Goal: Transaction & Acquisition: Subscribe to service/newsletter

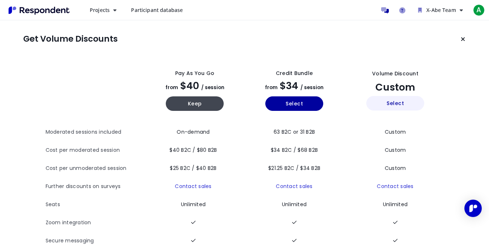
click at [389, 103] on button "Select" at bounding box center [395, 103] width 58 height 14
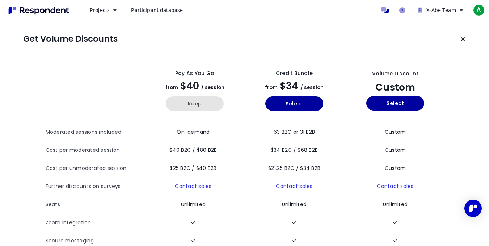
click at [205, 108] on button "Keep" at bounding box center [195, 103] width 58 height 14
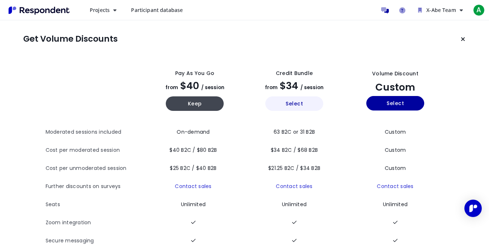
click at [294, 106] on button "Select" at bounding box center [294, 103] width 58 height 14
click at [288, 103] on button "Select" at bounding box center [294, 103] width 58 height 14
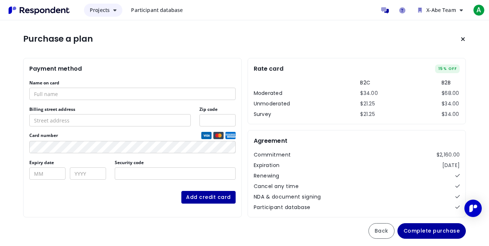
click at [112, 8] on button "Projects" at bounding box center [103, 10] width 38 height 13
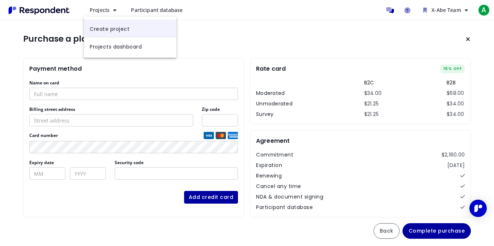
click at [111, 23] on link "Create project" at bounding box center [130, 28] width 93 height 17
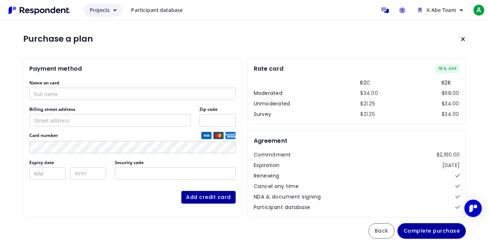
click at [95, 11] on span "Projects" at bounding box center [100, 10] width 20 height 7
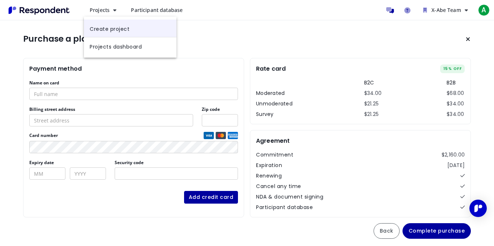
click at [111, 37] on link "Create project" at bounding box center [130, 28] width 93 height 17
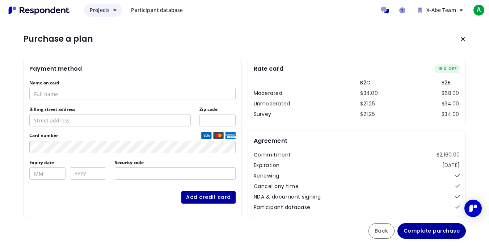
click at [115, 12] on icon "Main navigation" at bounding box center [114, 10] width 3 height 5
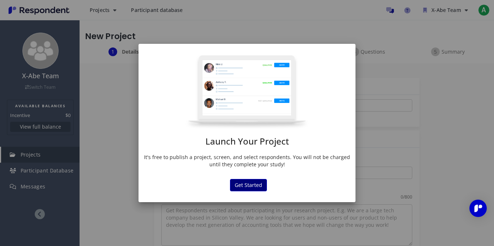
click at [245, 184] on button "Get Started" at bounding box center [248, 185] width 37 height 12
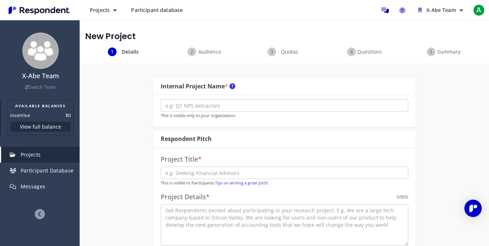
click at [53, 126] on button "View full balance" at bounding box center [40, 127] width 60 height 10
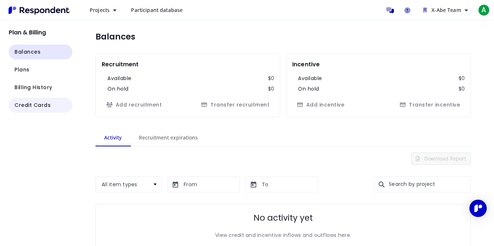
click at [40, 111] on button "Credit Cards" at bounding box center [41, 105] width 64 height 15
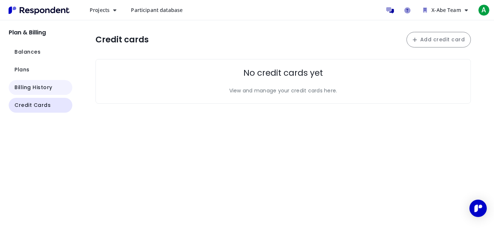
click at [59, 90] on button "Billing History" at bounding box center [41, 87] width 64 height 15
